Goal: Task Accomplishment & Management: Use online tool/utility

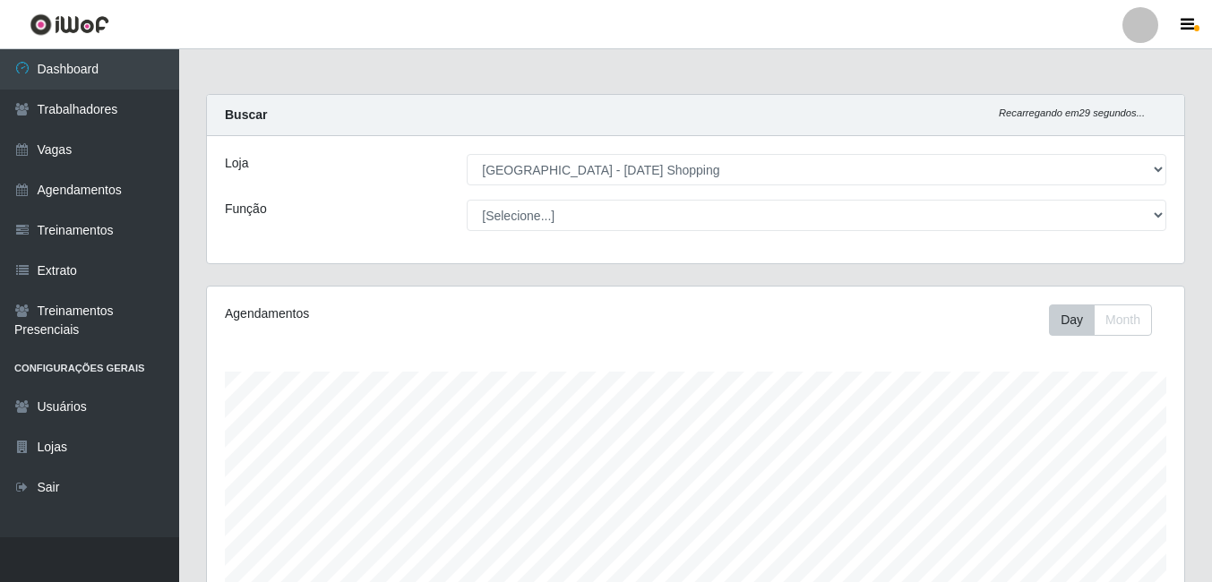
select select "471"
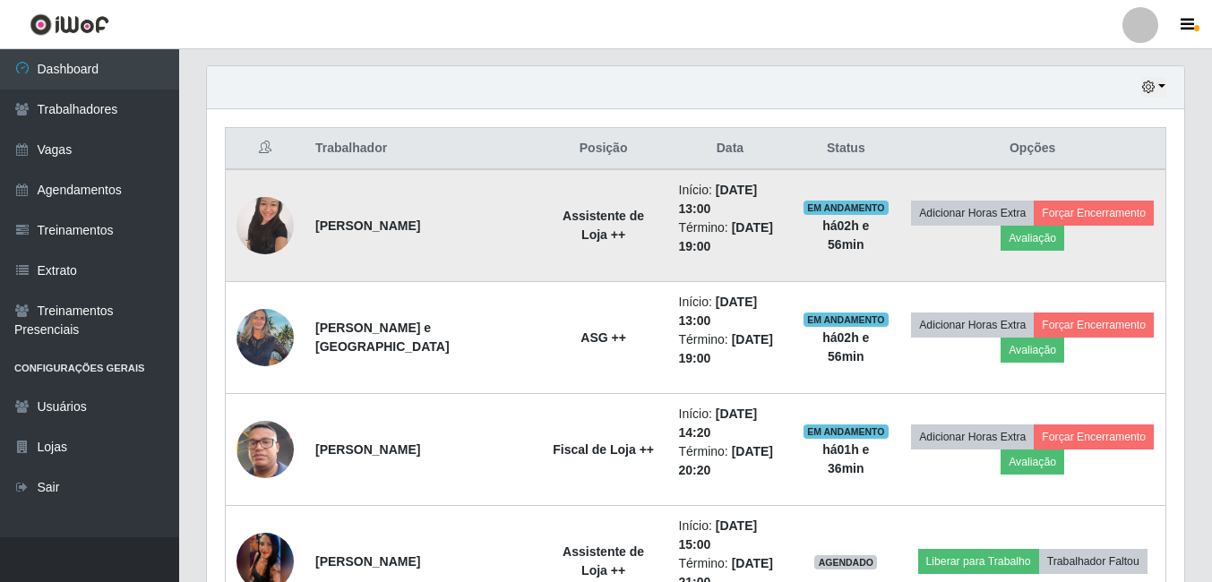
scroll to position [647, 0]
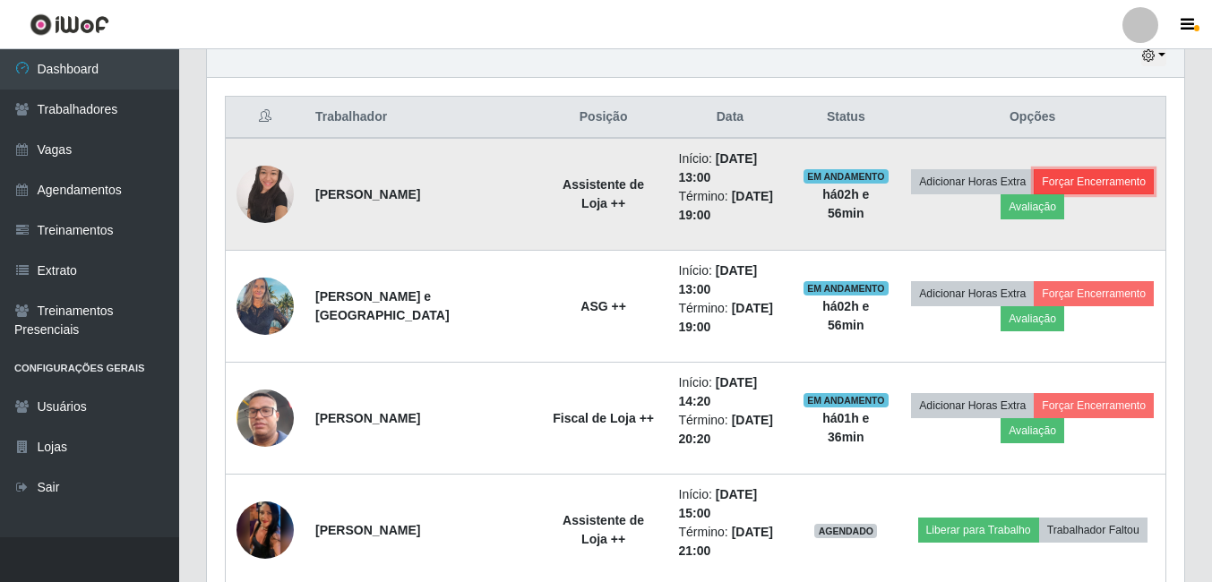
click at [1110, 183] on button "Forçar Encerramento" at bounding box center [1094, 181] width 120 height 25
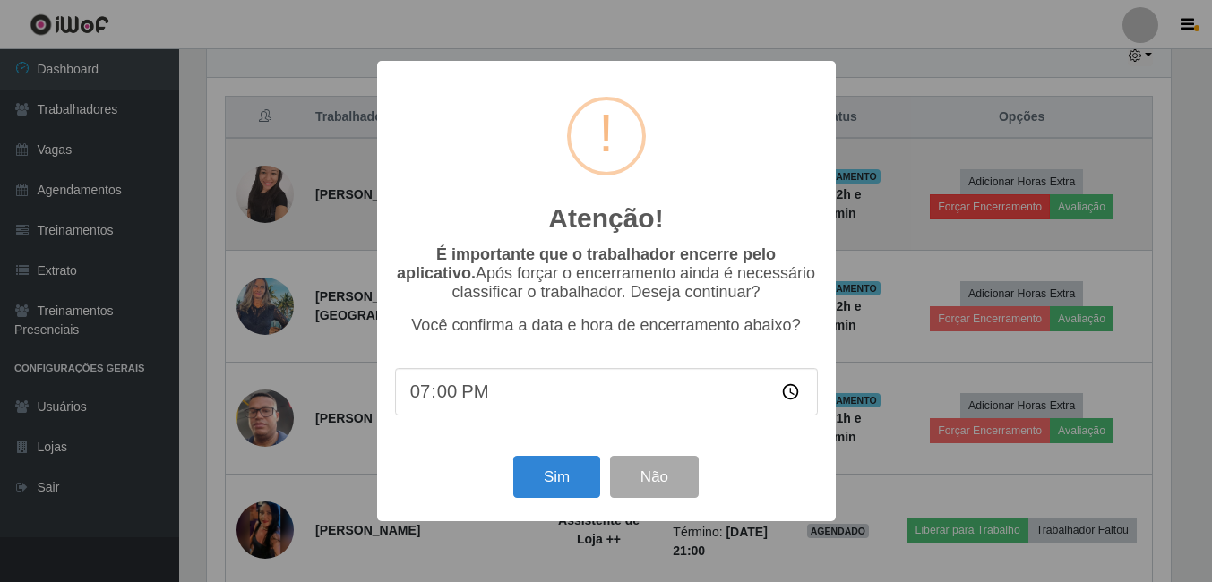
scroll to position [372, 969]
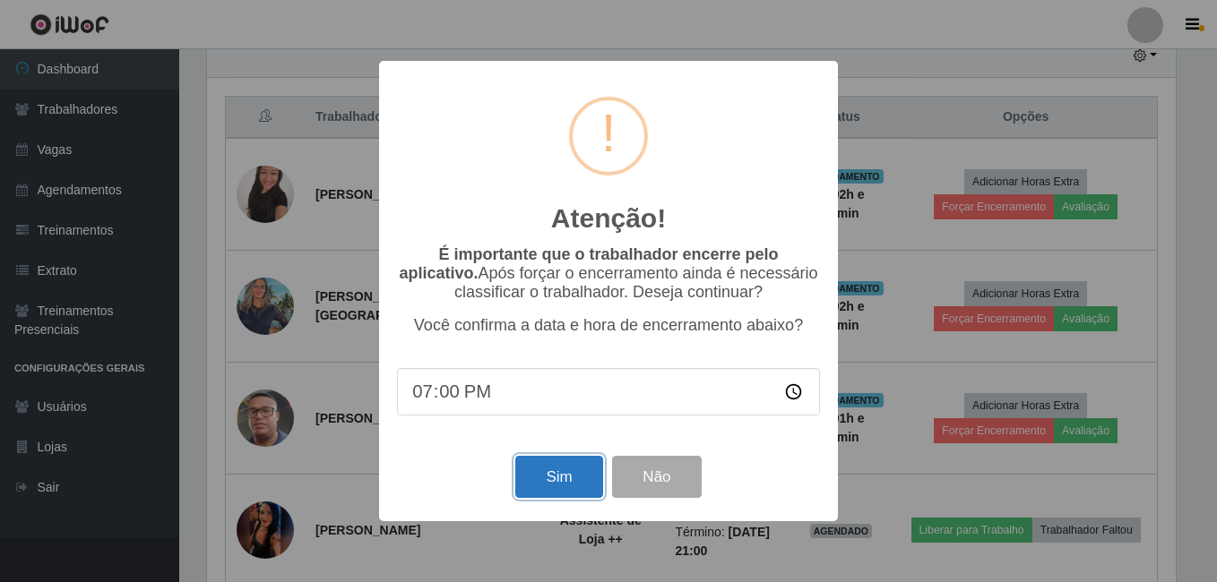
click at [556, 487] on button "Sim" at bounding box center [558, 477] width 87 height 42
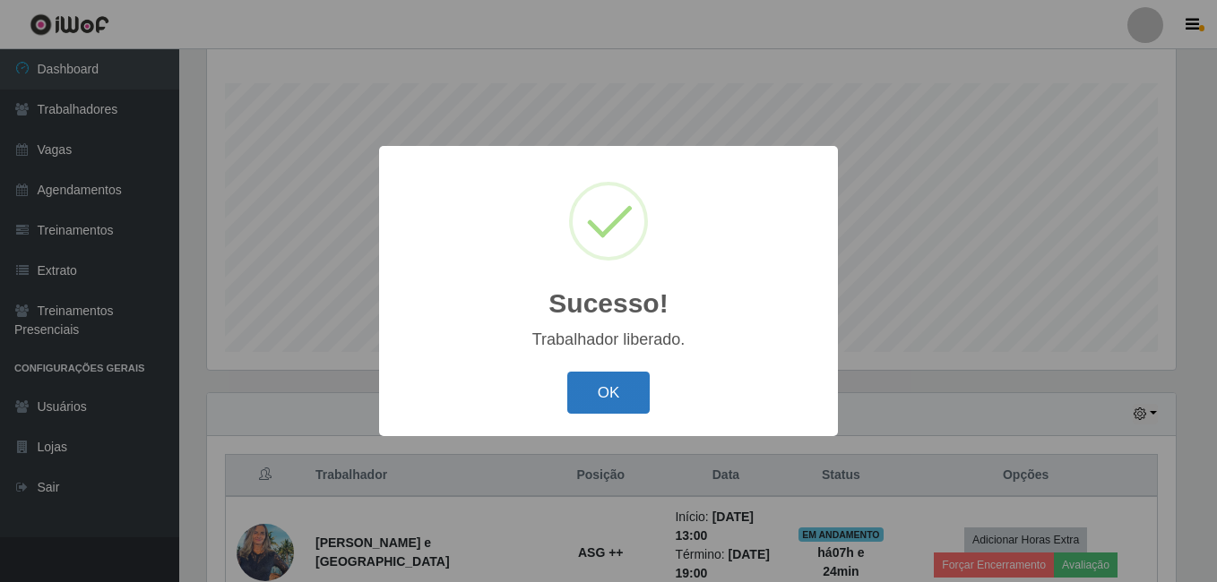
click at [628, 399] on button "OK" at bounding box center [608, 393] width 83 height 42
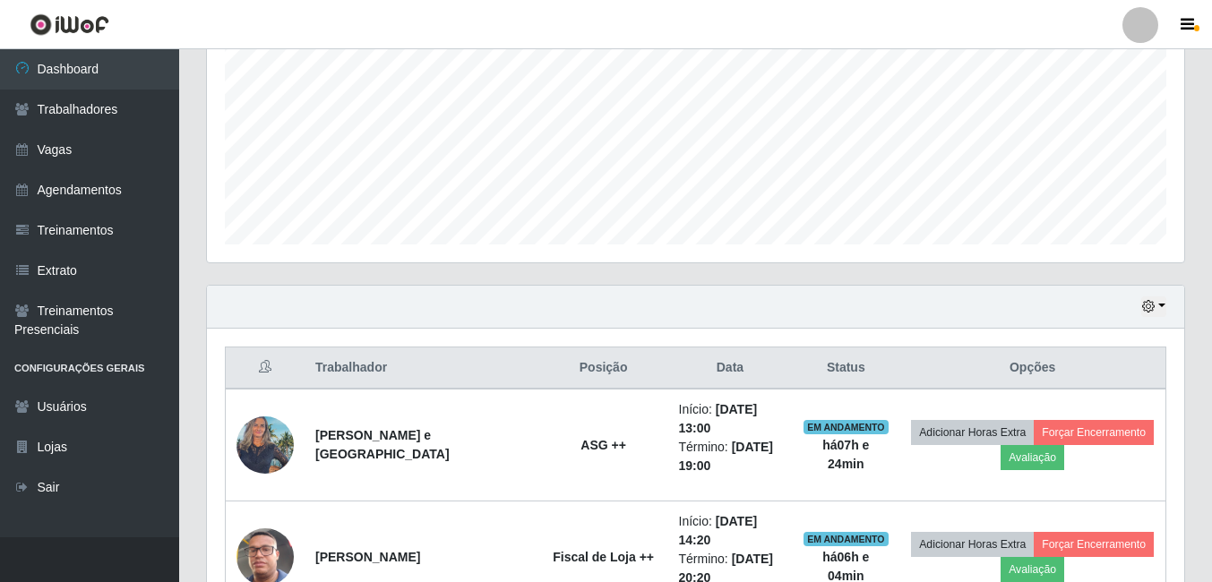
scroll to position [468, 0]
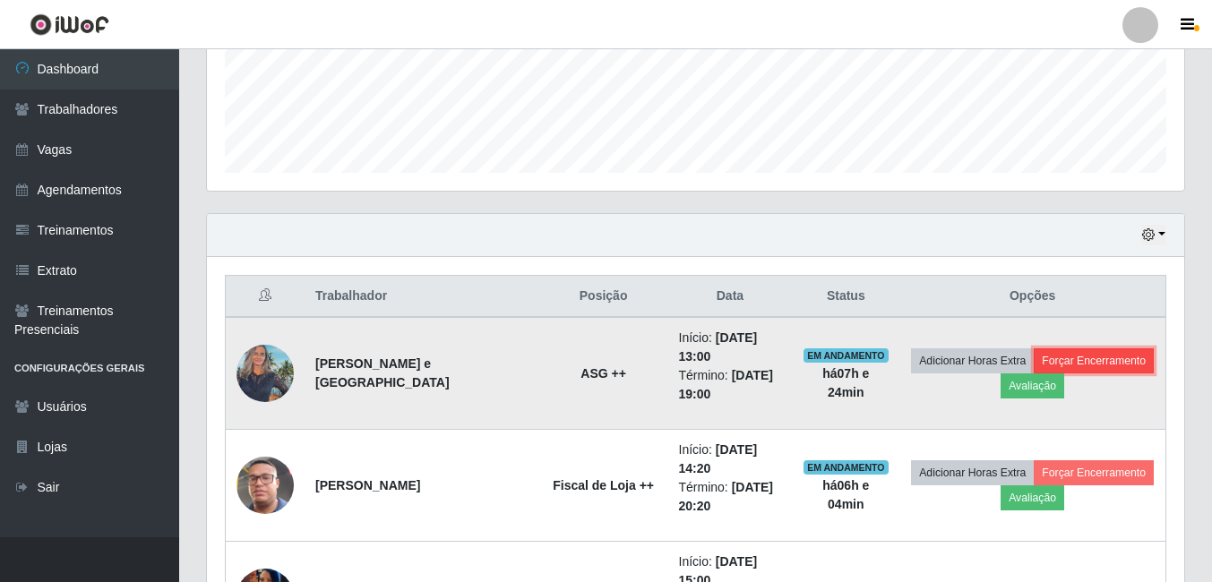
click at [1124, 364] on button "Forçar Encerramento" at bounding box center [1094, 361] width 120 height 25
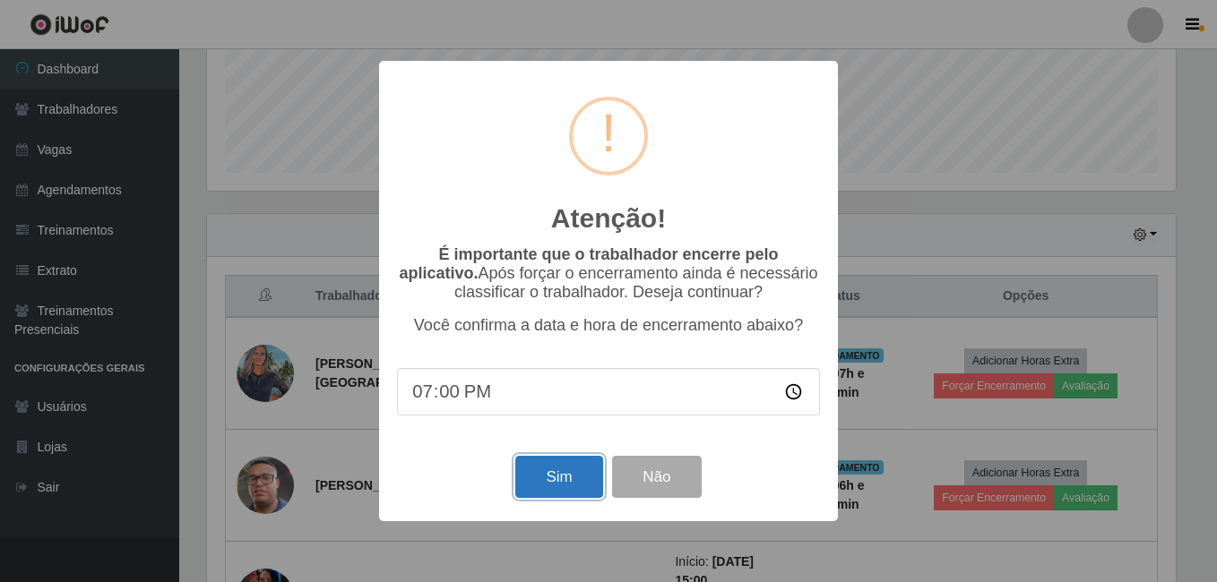
click at [565, 478] on button "Sim" at bounding box center [558, 477] width 87 height 42
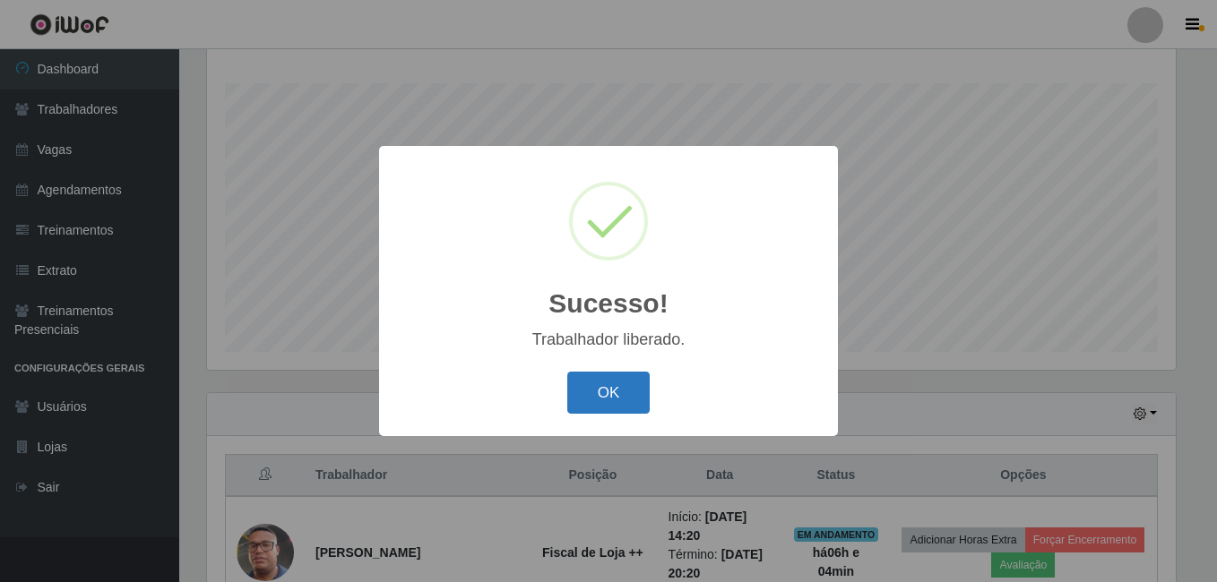
click at [638, 388] on button "OK" at bounding box center [608, 393] width 83 height 42
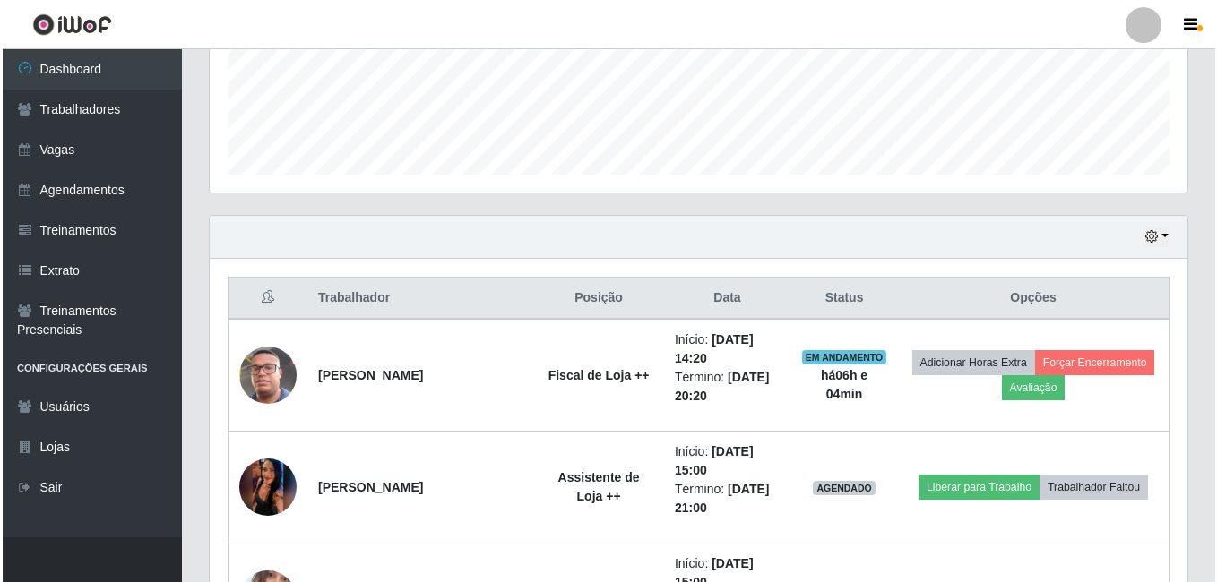
scroll to position [468, 0]
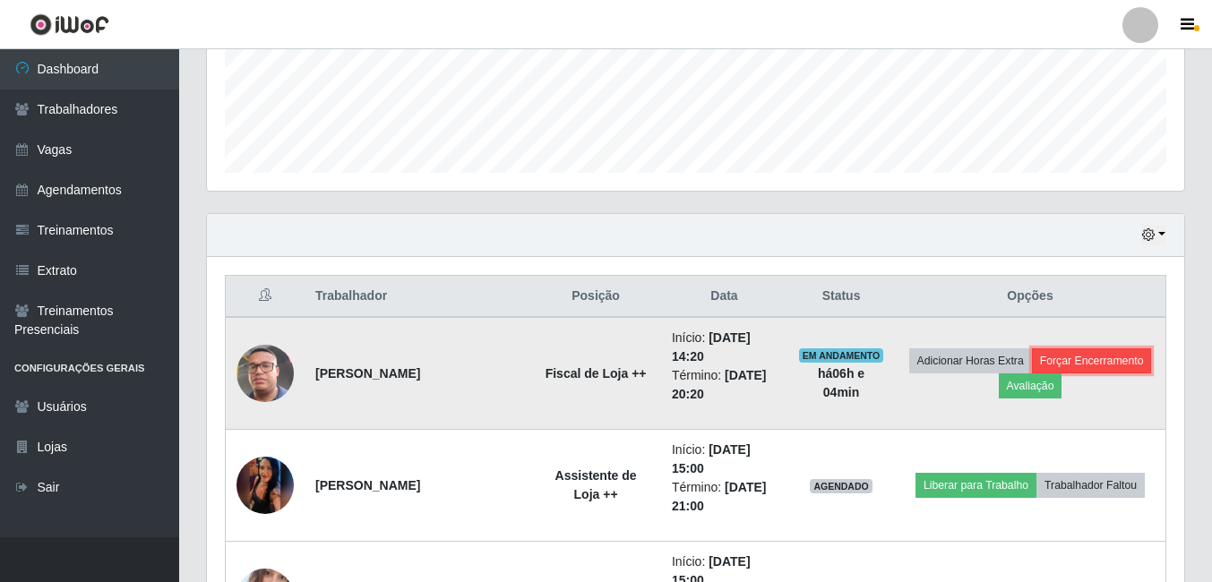
click at [1117, 359] on button "Forçar Encerramento" at bounding box center [1092, 361] width 120 height 25
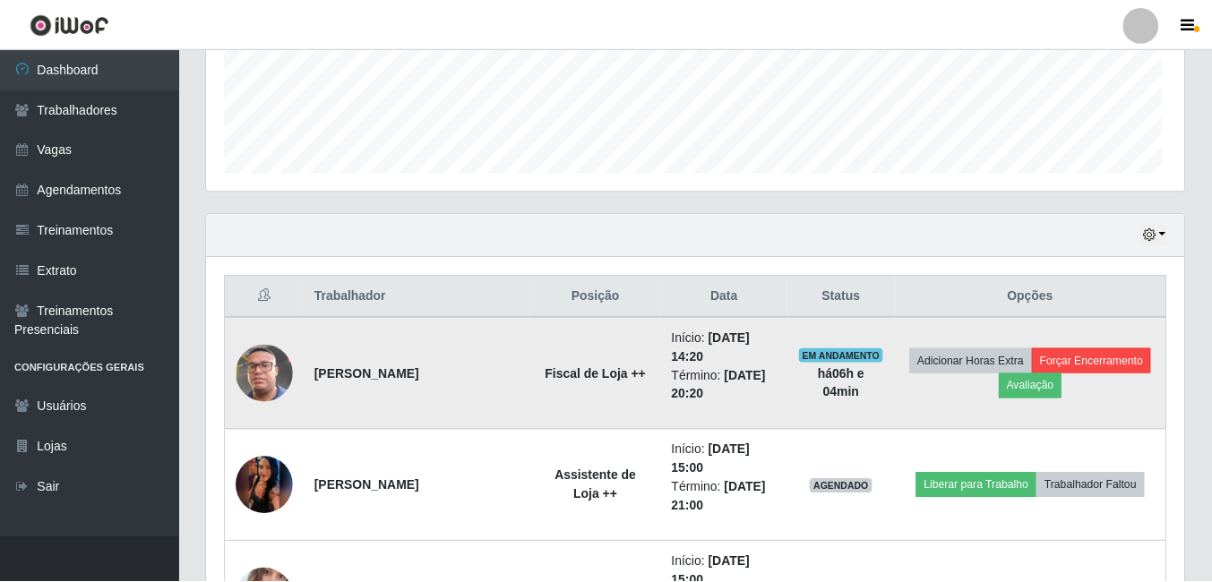
scroll to position [372, 969]
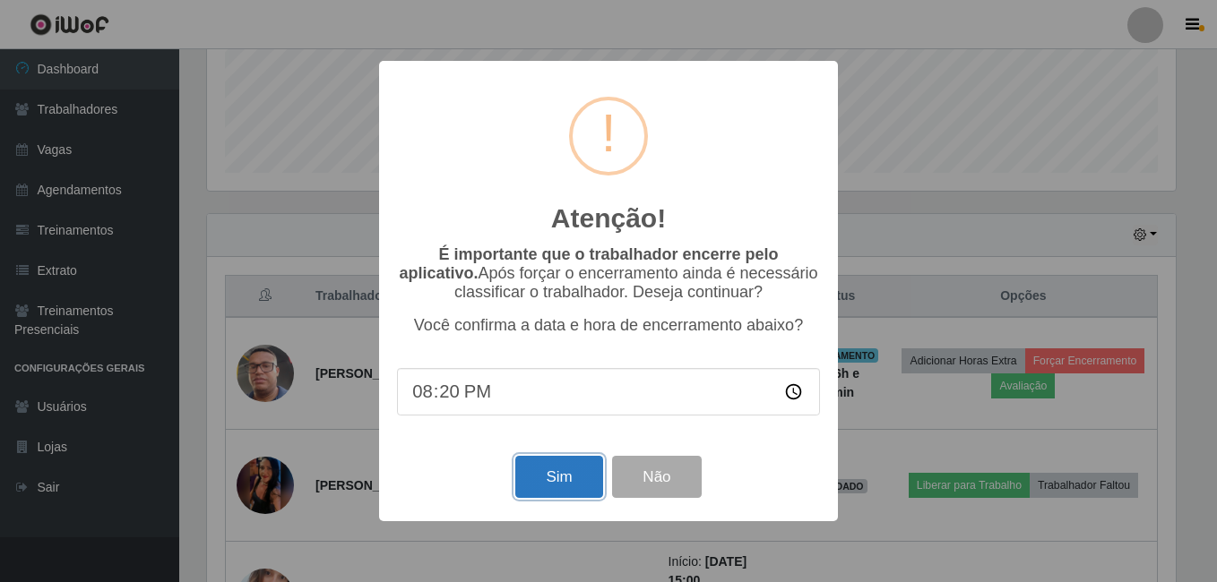
click at [573, 481] on button "Sim" at bounding box center [558, 477] width 87 height 42
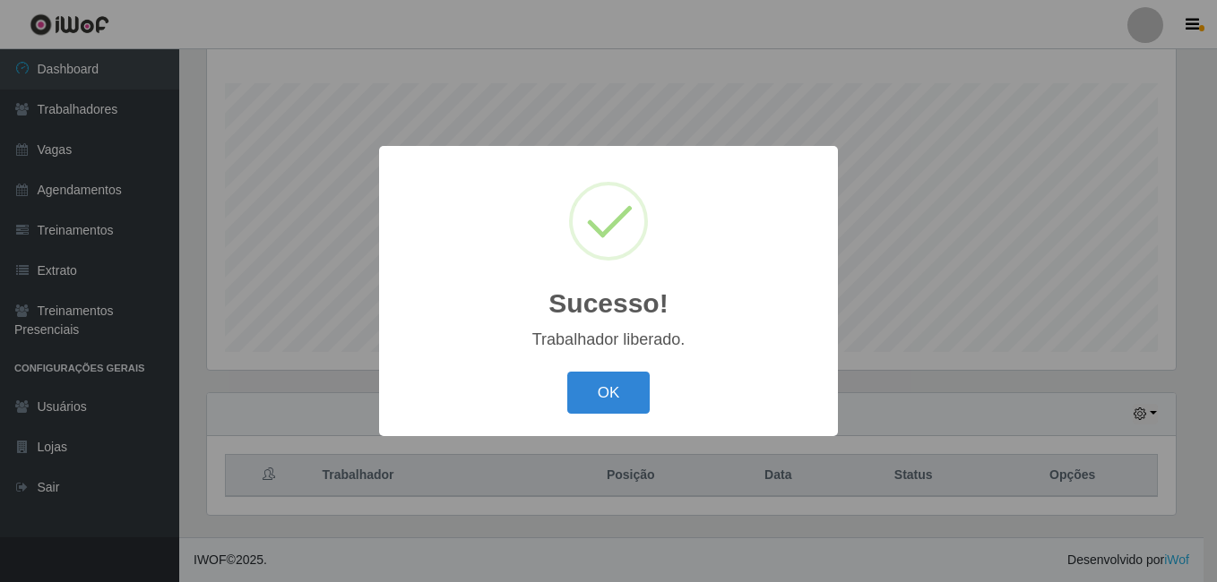
scroll to position [0, 0]
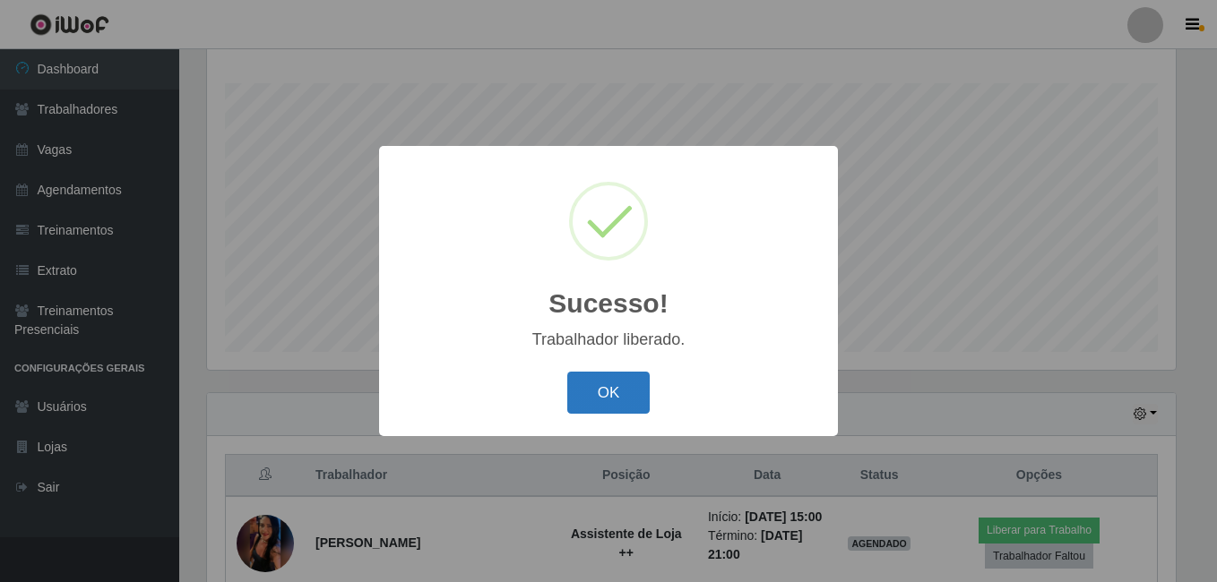
click at [632, 400] on button "OK" at bounding box center [608, 393] width 83 height 42
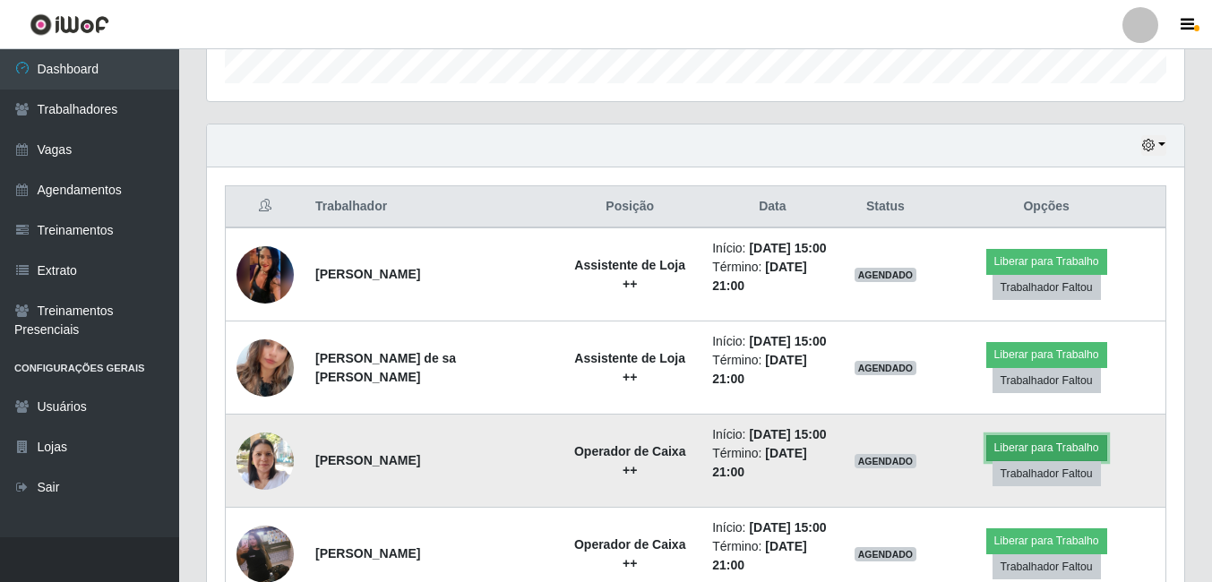
click at [1051, 450] on button "Liberar para Trabalho" at bounding box center [1047, 447] width 121 height 25
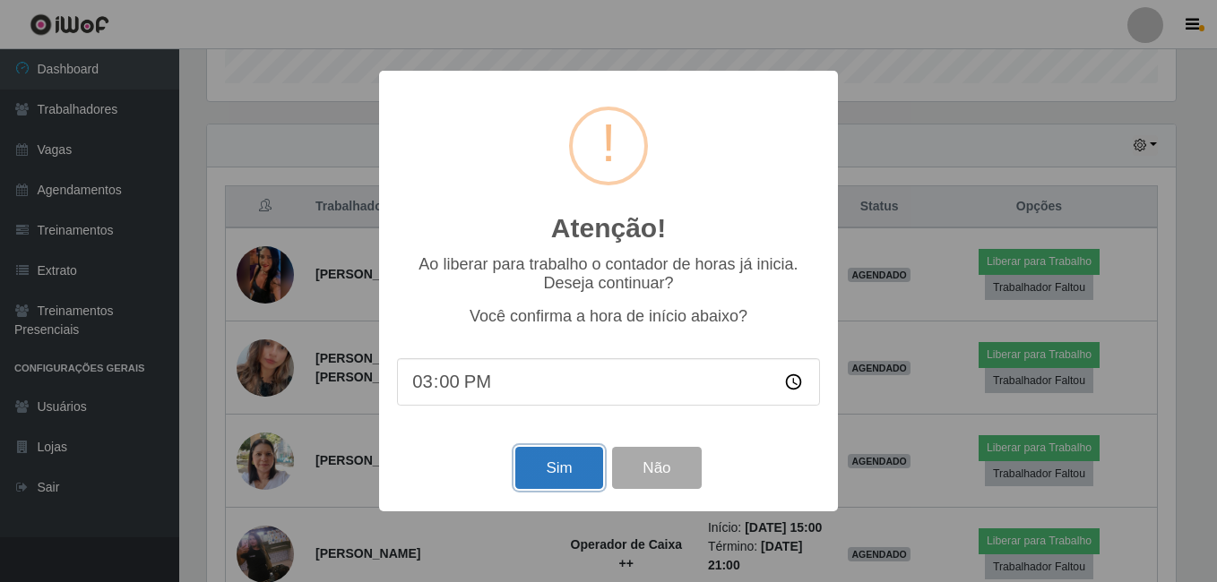
click at [585, 471] on button "Sim" at bounding box center [558, 468] width 87 height 42
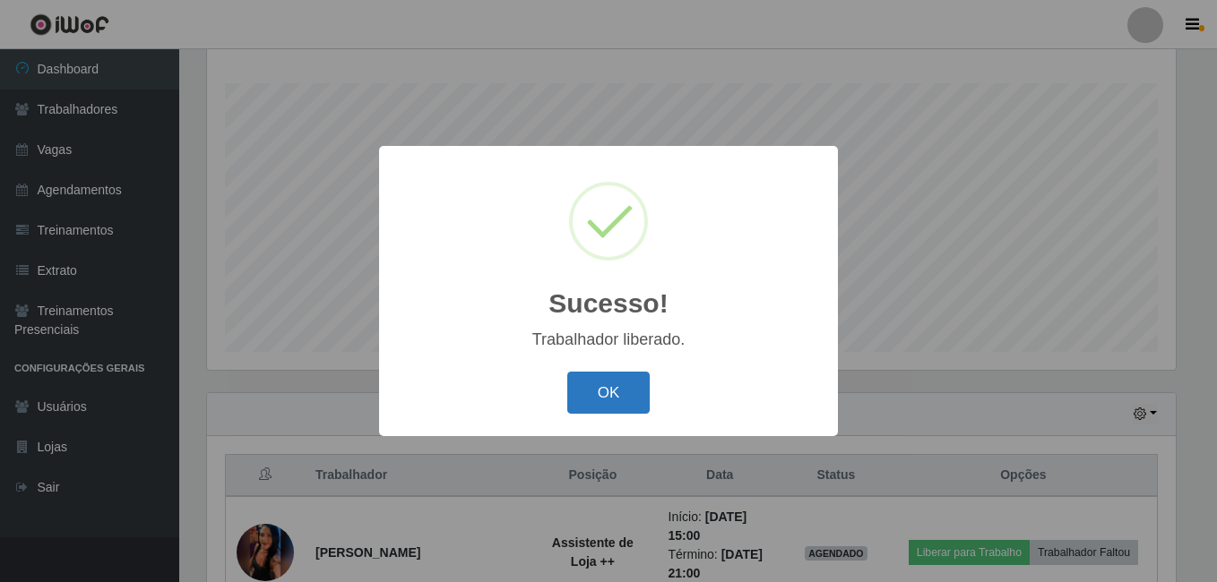
click at [605, 386] on button "OK" at bounding box center [608, 393] width 83 height 42
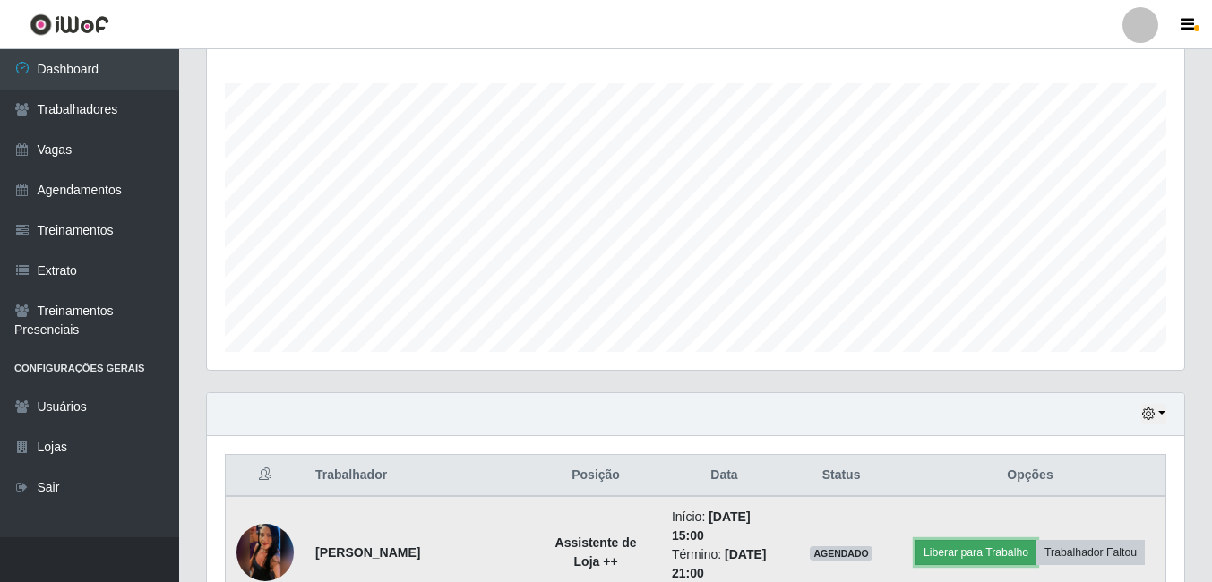
click at [970, 551] on button "Liberar para Trabalho" at bounding box center [976, 552] width 121 height 25
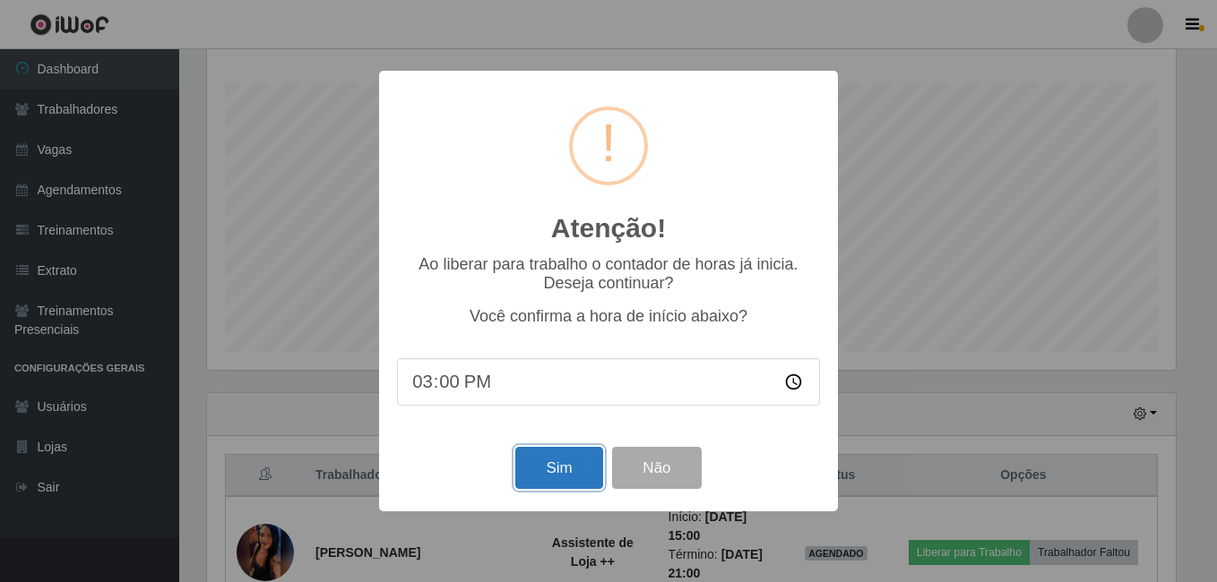
click at [547, 471] on button "Sim" at bounding box center [558, 468] width 87 height 42
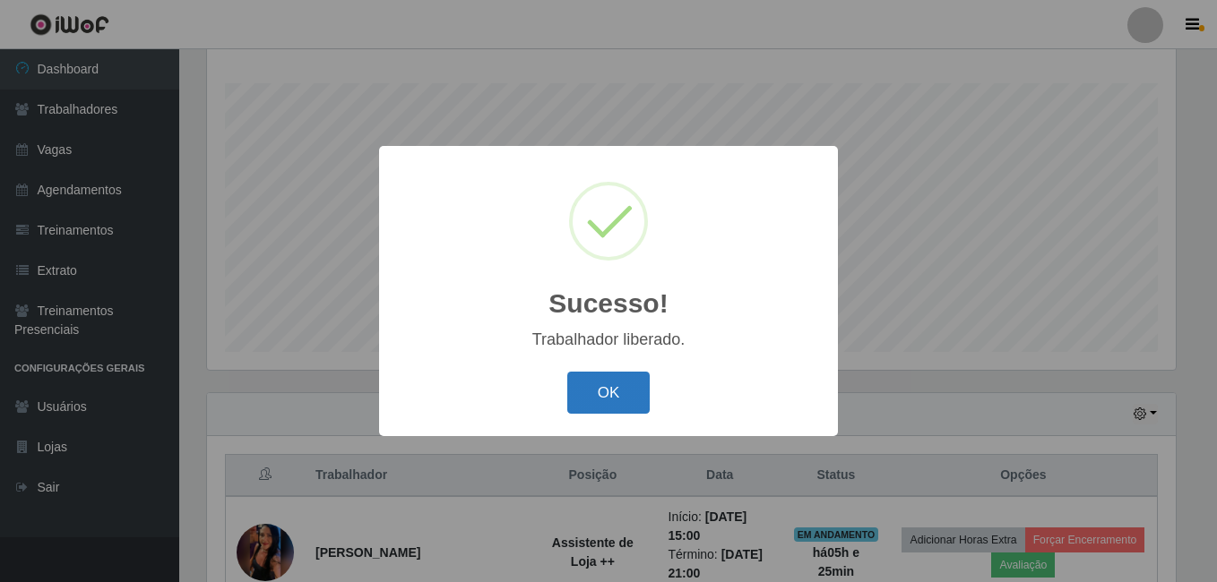
click at [602, 382] on button "OK" at bounding box center [608, 393] width 83 height 42
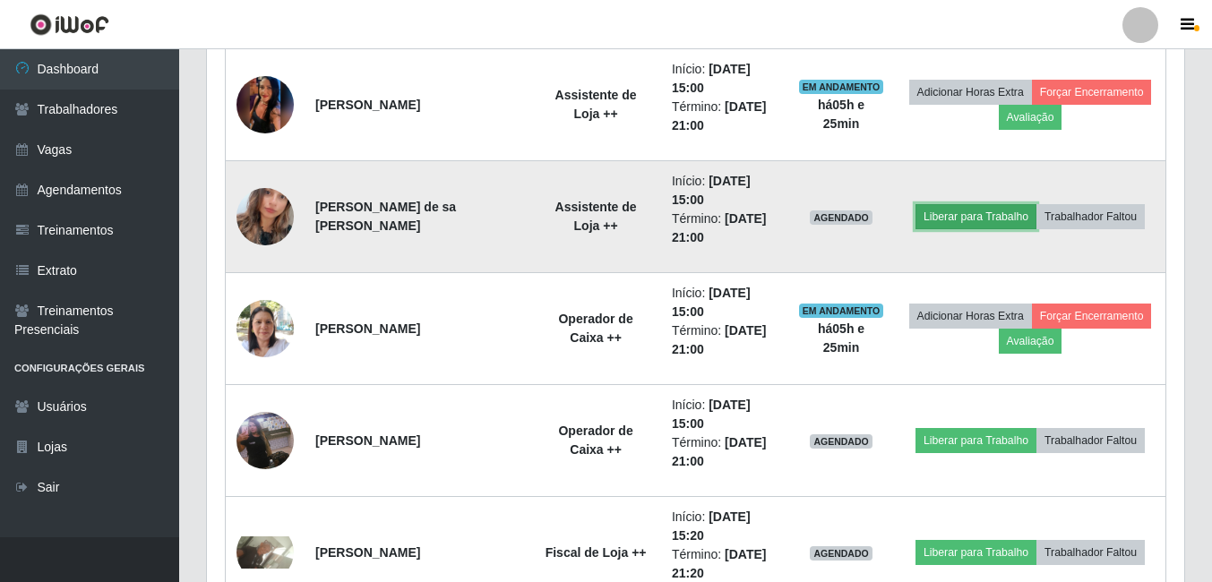
click at [968, 219] on button "Liberar para Trabalho" at bounding box center [976, 216] width 121 height 25
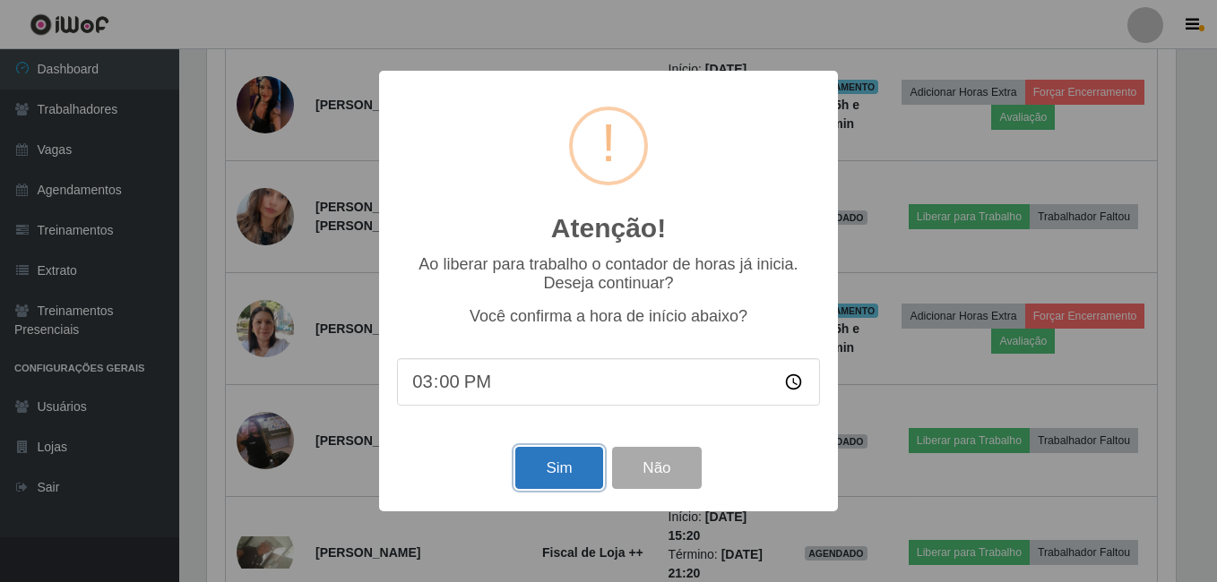
click at [551, 475] on button "Sim" at bounding box center [558, 468] width 87 height 42
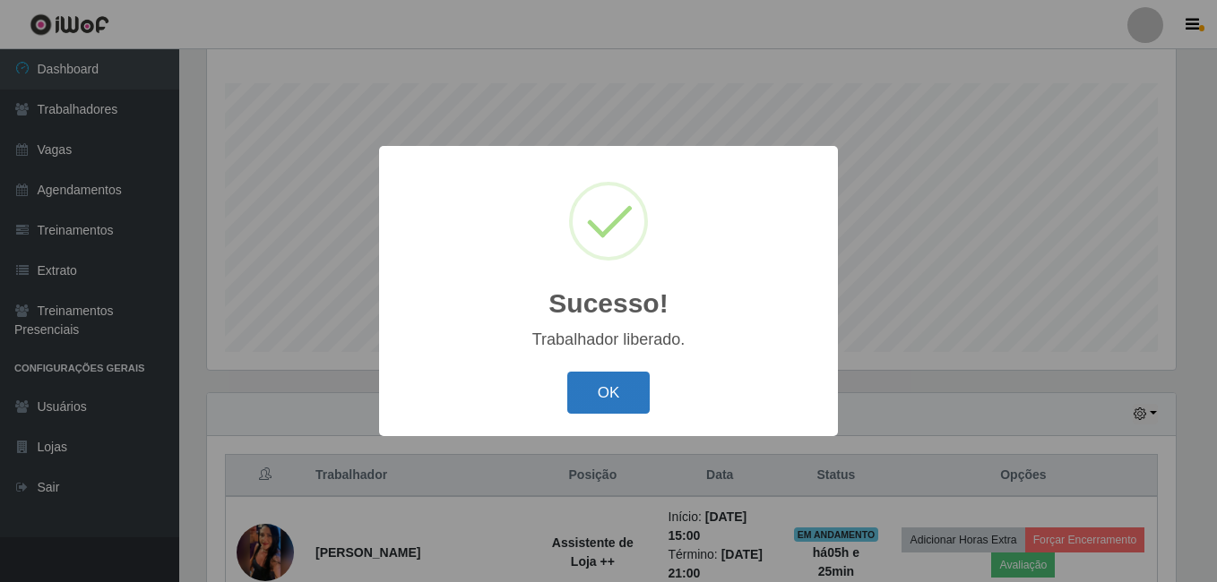
click at [604, 385] on button "OK" at bounding box center [608, 393] width 83 height 42
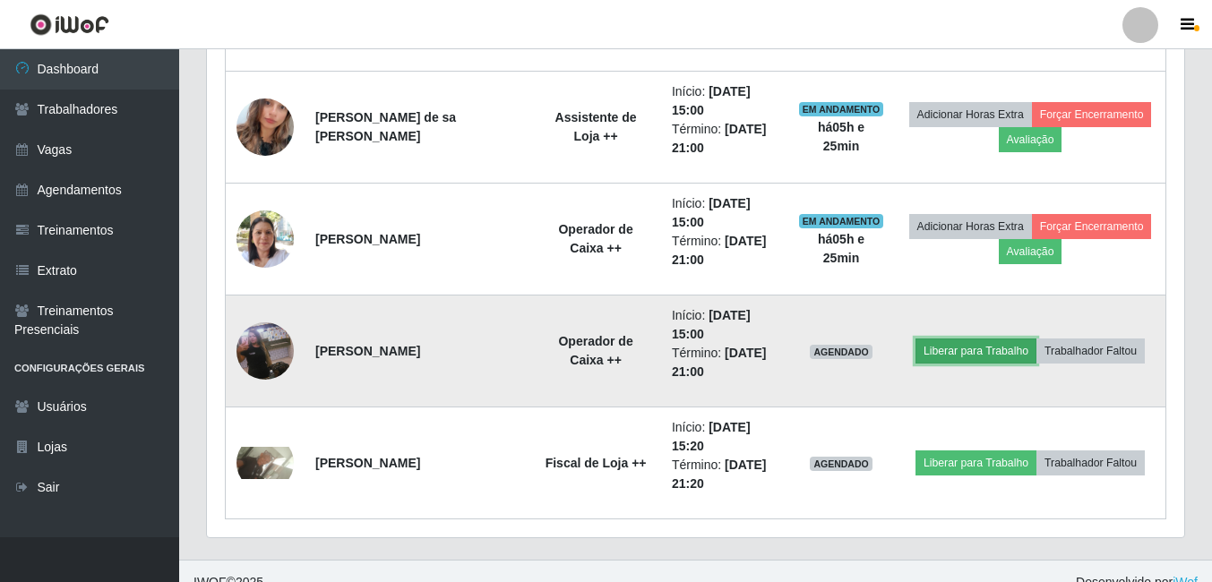
click at [977, 355] on button "Liberar para Trabalho" at bounding box center [976, 351] width 121 height 25
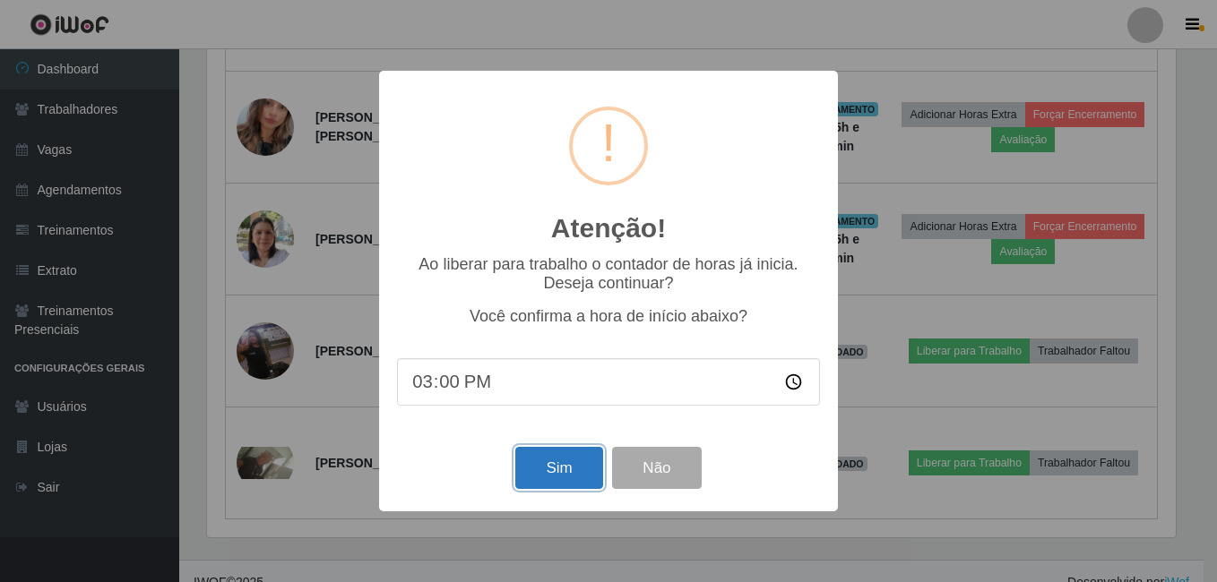
click at [554, 473] on button "Sim" at bounding box center [558, 468] width 87 height 42
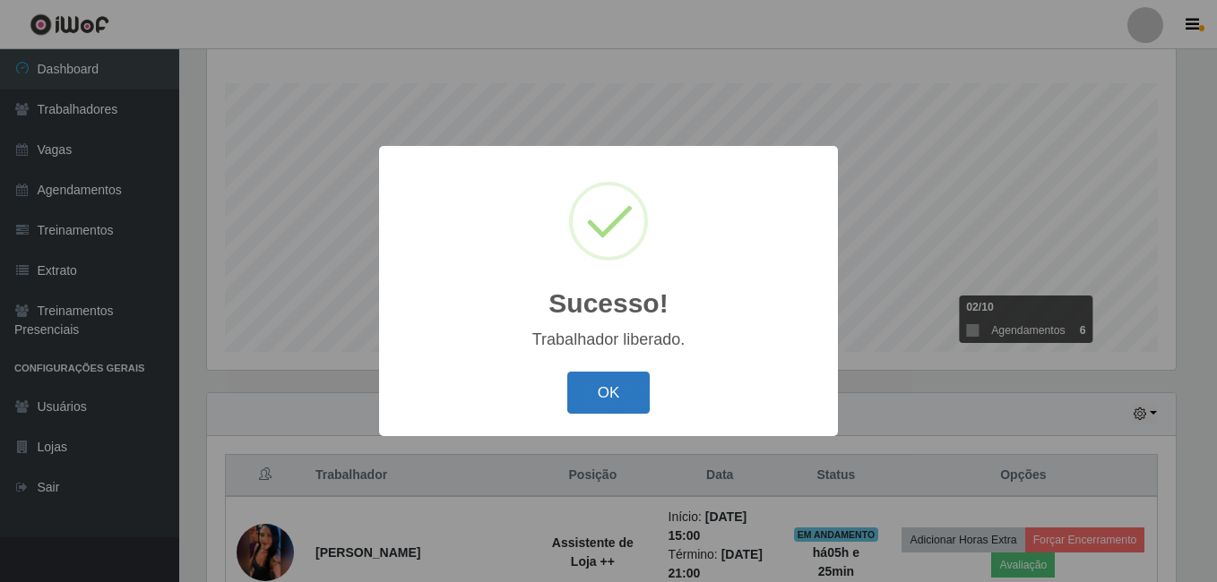
click at [595, 386] on button "OK" at bounding box center [608, 393] width 83 height 42
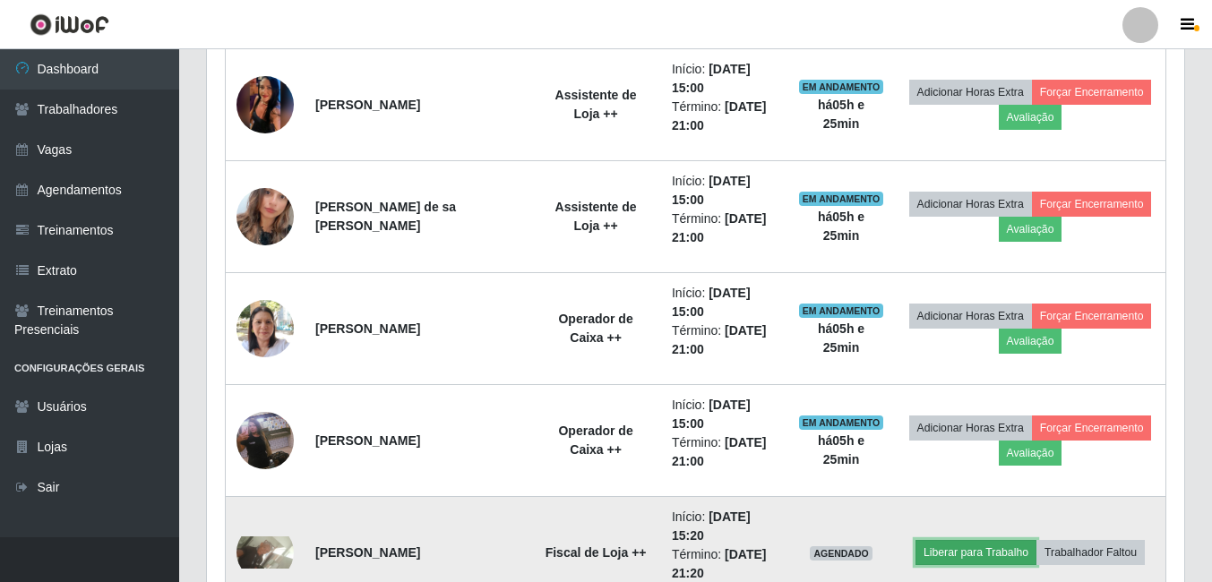
click at [946, 547] on button "Liberar para Trabalho" at bounding box center [976, 552] width 121 height 25
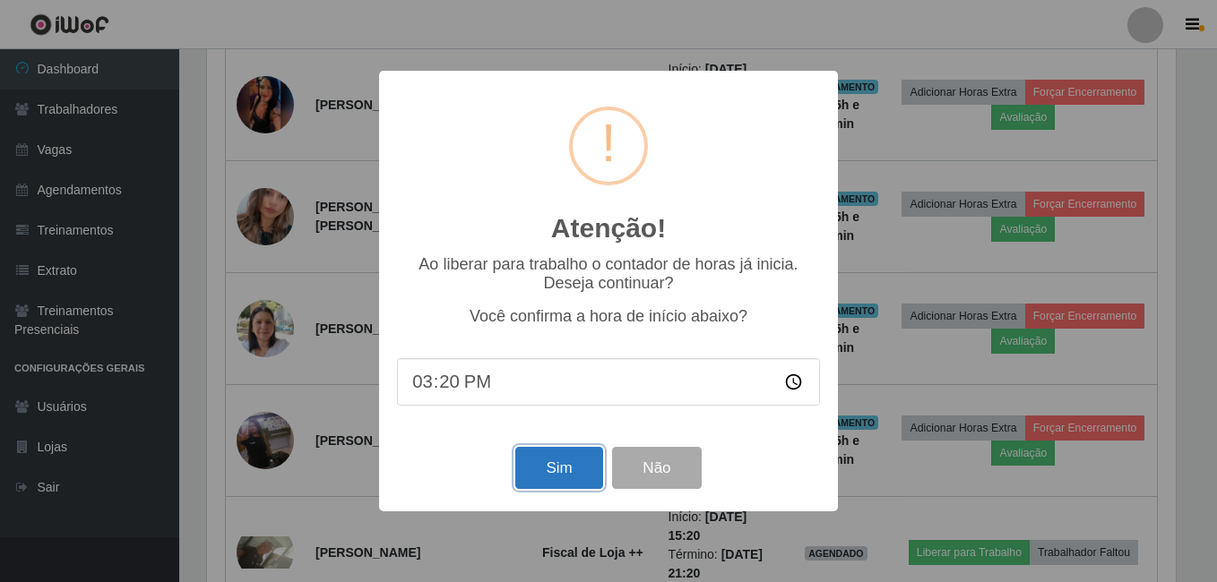
click at [562, 474] on button "Sim" at bounding box center [558, 468] width 87 height 42
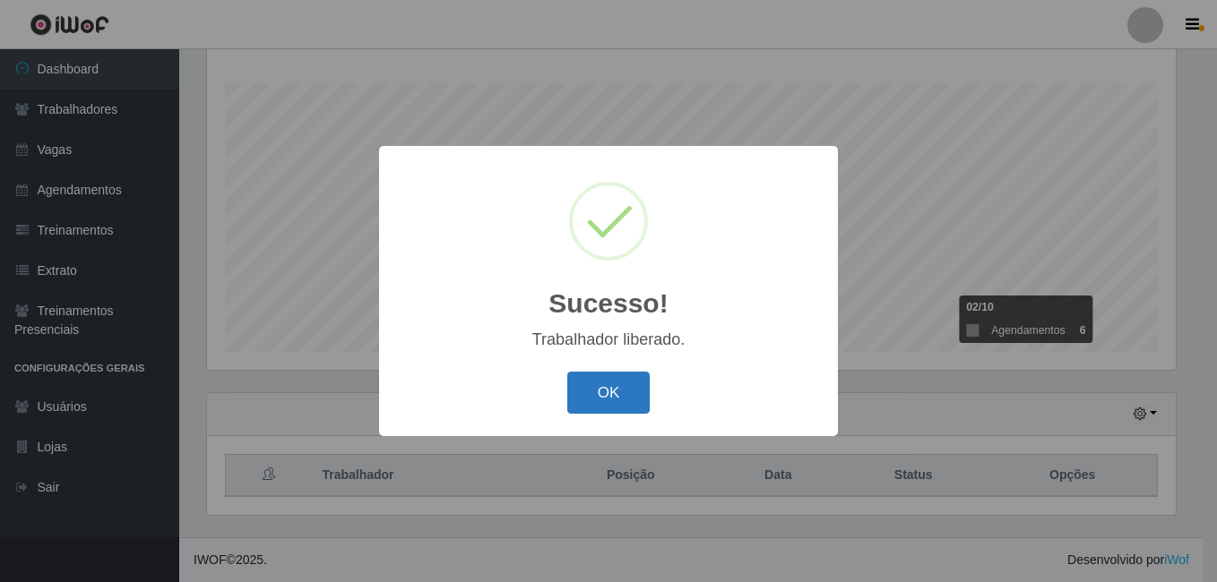
click at [638, 408] on button "OK" at bounding box center [608, 393] width 83 height 42
